Goal: Information Seeking & Learning: Learn about a topic

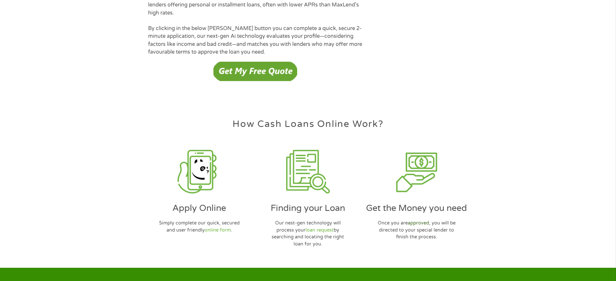
scroll to position [1870, 0]
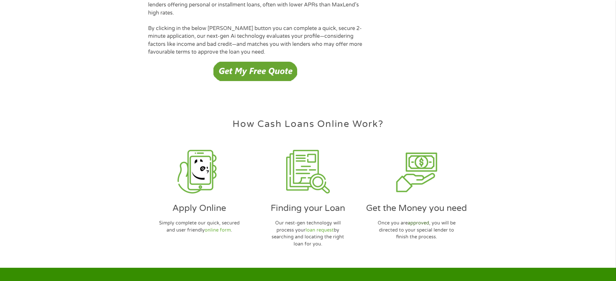
scroll to position [1870, 0]
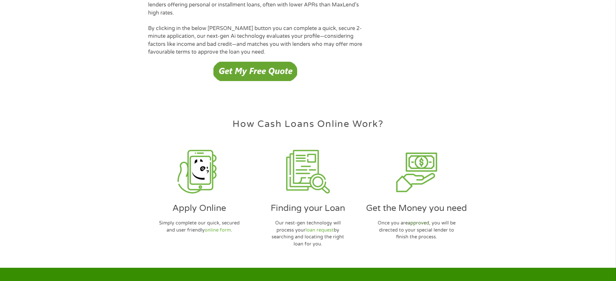
scroll to position [1870, 0]
